Goal: Navigation & Orientation: Find specific page/section

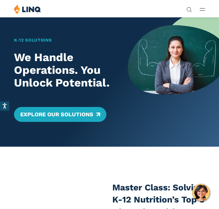
click at [47, 117] on link "Explore Our Solutions" at bounding box center [60, 114] width 92 height 15
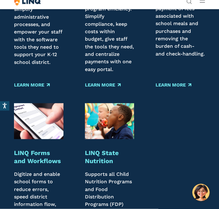
scroll to position [806, 0]
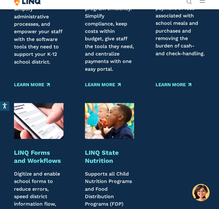
click at [93, 149] on strong "LINQ State Nutrition" at bounding box center [102, 157] width 34 height 16
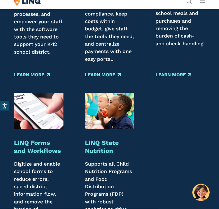
scroll to position [818, 0]
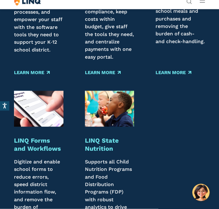
click at [94, 137] on strong "LINQ State Nutrition" at bounding box center [102, 145] width 34 height 16
click at [101, 93] on img at bounding box center [109, 109] width 49 height 36
click at [91, 137] on strong "LINQ State Nutrition" at bounding box center [102, 145] width 34 height 16
click at [87, 137] on h3 "LINQ State Nutrition" at bounding box center [109, 145] width 49 height 16
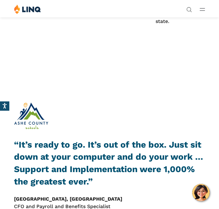
scroll to position [358, 0]
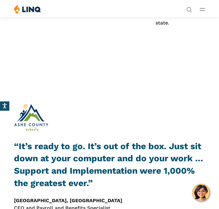
click at [200, 11] on button "Open Main Menu" at bounding box center [201, 9] width 5 height 7
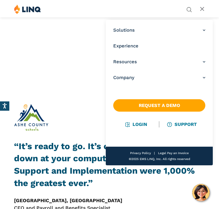
click at [134, 123] on link "Login" at bounding box center [135, 125] width 21 height 6
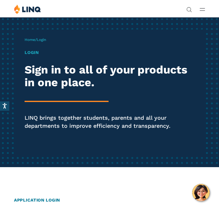
click at [41, 42] on p "Home / Login" at bounding box center [35, 40] width 21 height 6
click at [30, 50] on h1 "Login" at bounding box center [109, 52] width 169 height 7
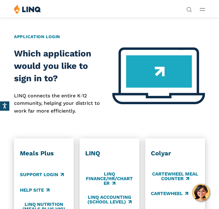
scroll to position [162, 0]
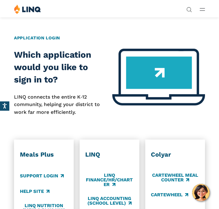
click at [38, 71] on h2 "Which application would you like to sign in to?" at bounding box center [60, 67] width 93 height 37
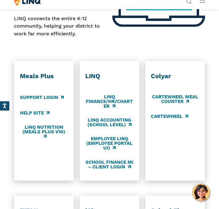
scroll to position [242, 0]
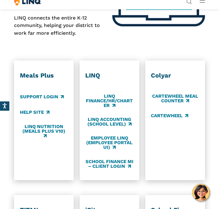
click at [37, 98] on link "Support Login" at bounding box center [42, 97] width 44 height 7
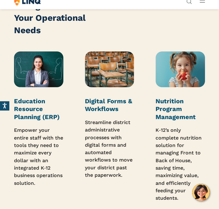
scroll to position [793, 0]
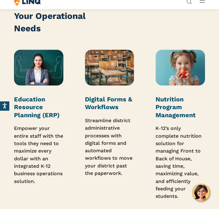
click at [171, 96] on strong "Nutrition Program Management" at bounding box center [175, 107] width 40 height 23
click at [193, 64] on img at bounding box center [179, 68] width 49 height 36
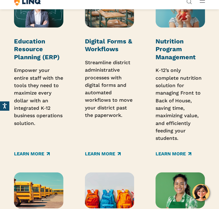
scroll to position [859, 0]
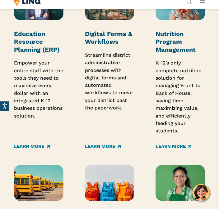
click at [171, 144] on link "Learn More" at bounding box center [173, 147] width 36 height 7
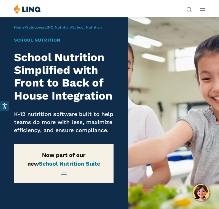
click at [40, 164] on link "School Nutrition Suite →" at bounding box center [69, 168] width 61 height 15
